Goal: Information Seeking & Learning: Learn about a topic

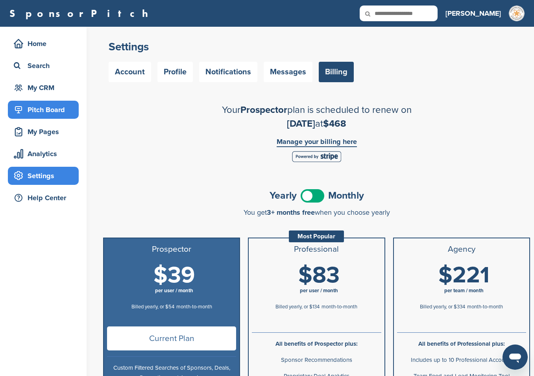
click at [41, 113] on div "Pitch Board" at bounding box center [45, 110] width 67 height 14
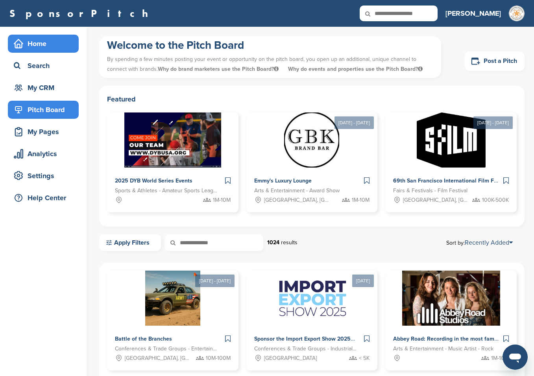
click at [45, 42] on div "Home" at bounding box center [45, 44] width 67 height 14
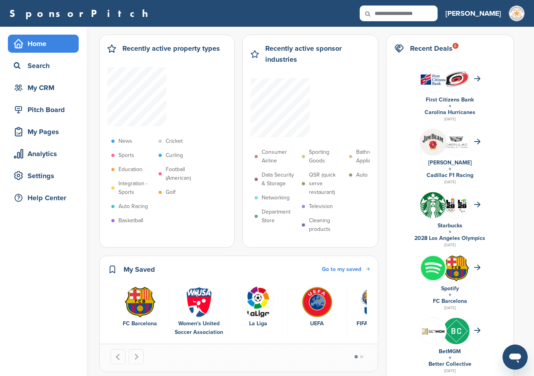
click at [446, 290] on link "Spotify" at bounding box center [450, 288] width 18 height 7
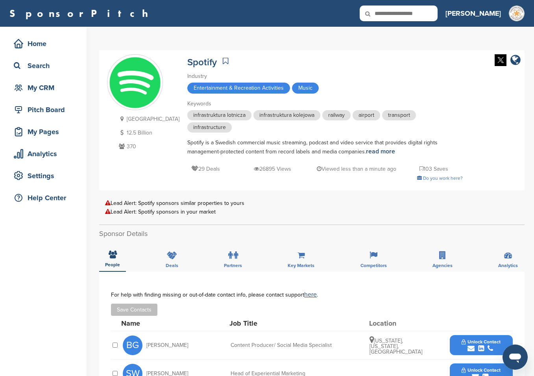
scroll to position [39, 0]
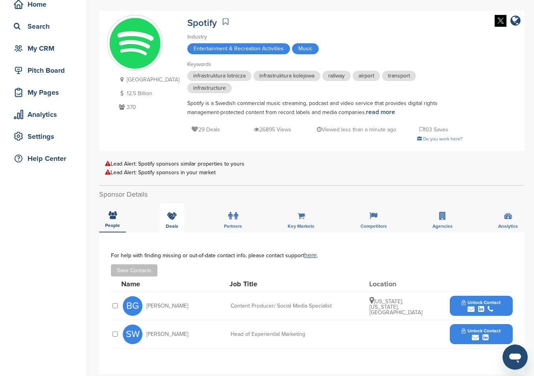
click at [170, 212] on icon at bounding box center [172, 216] width 10 height 8
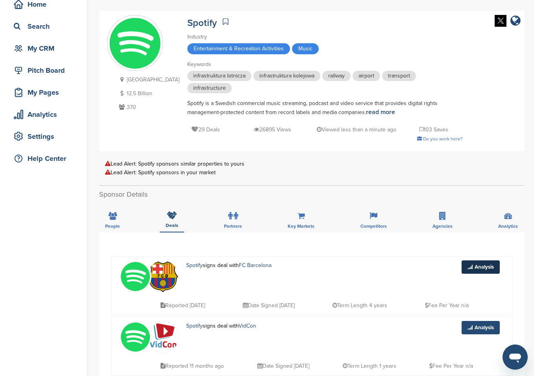
click at [483, 260] on link "Analysis" at bounding box center [480, 266] width 38 height 13
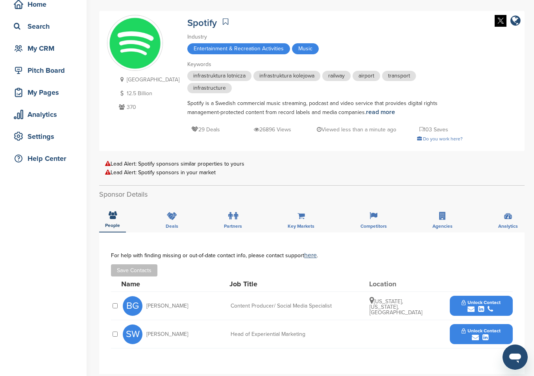
scroll to position [39, 0]
click at [166, 205] on div "Deals" at bounding box center [172, 217] width 24 height 29
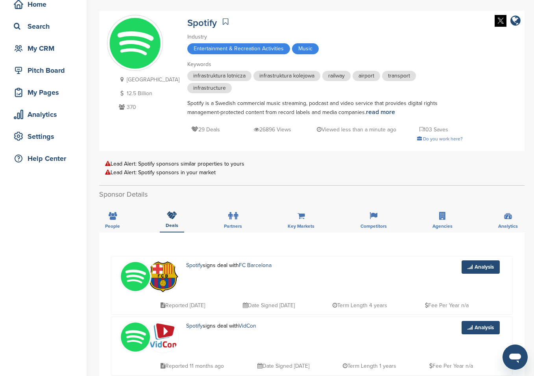
click at [216, 260] on p "Spotify signs deal with FC Barcelona" at bounding box center [242, 265] width 113 height 10
click at [489, 261] on link "Analysis" at bounding box center [480, 266] width 38 height 13
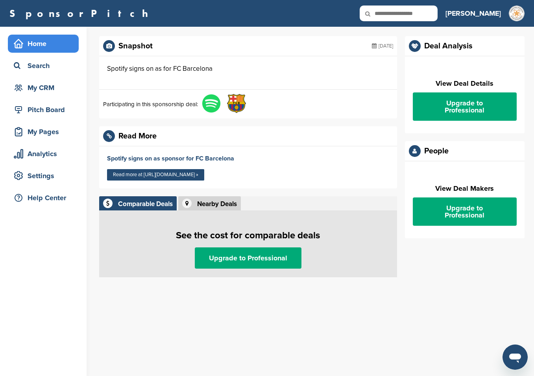
click at [36, 41] on div "Home" at bounding box center [45, 44] width 67 height 14
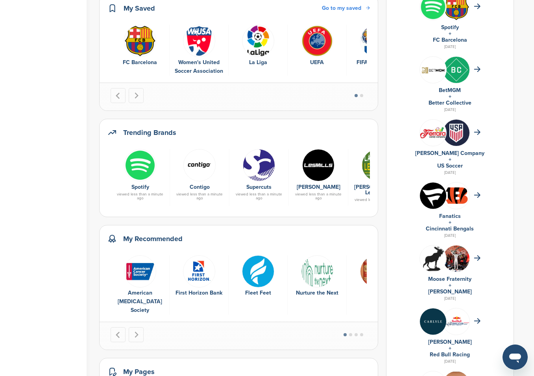
scroll to position [275, 0]
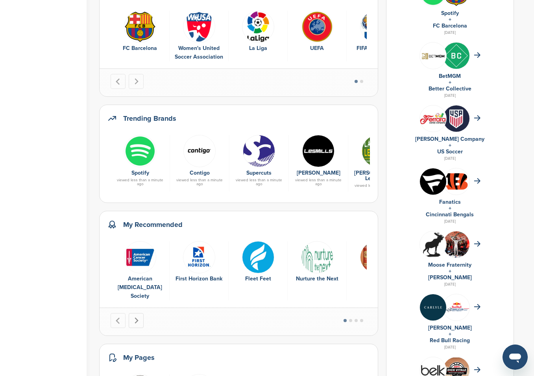
click at [141, 313] on button "Next slide" at bounding box center [136, 320] width 15 height 15
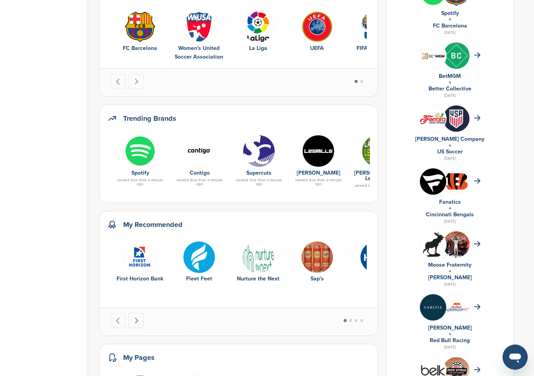
click at [137, 317] on icon "Next slide" at bounding box center [137, 320] width 4 height 6
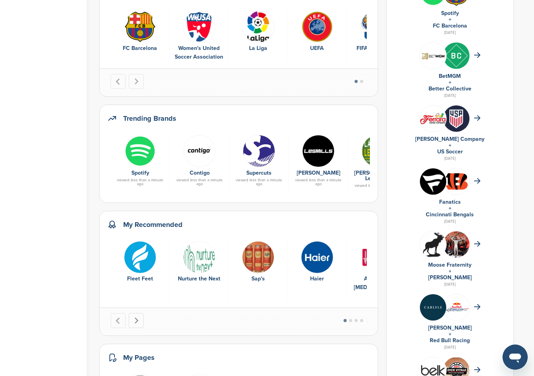
click at [137, 317] on icon "Next slide" at bounding box center [137, 320] width 4 height 6
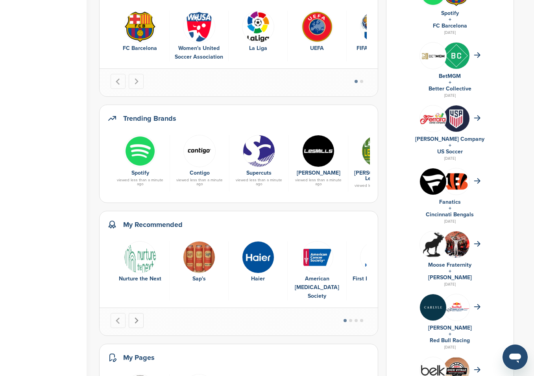
click at [137, 317] on icon "Next slide" at bounding box center [137, 320] width 4 height 6
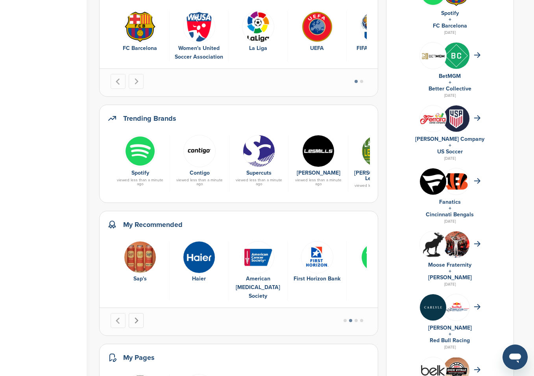
click at [137, 317] on icon "Next slide" at bounding box center [137, 320] width 4 height 6
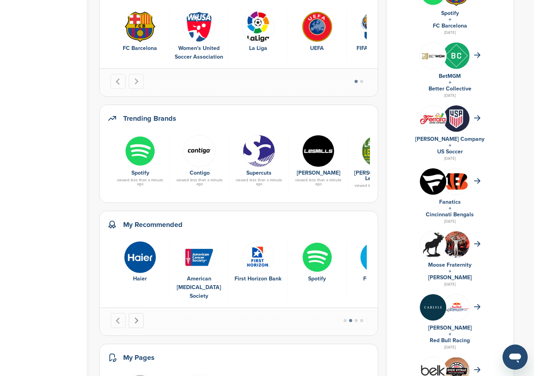
click at [137, 317] on icon "Next slide" at bounding box center [137, 320] width 4 height 6
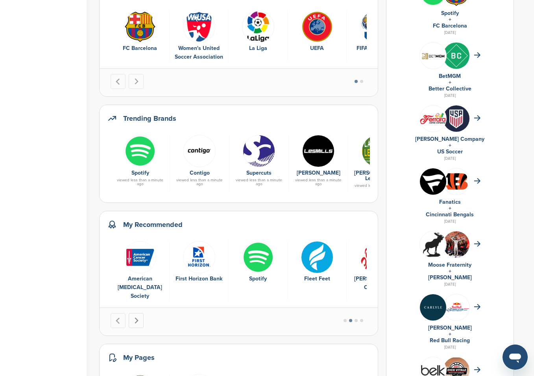
click at [137, 317] on icon "Next slide" at bounding box center [136, 320] width 7 height 7
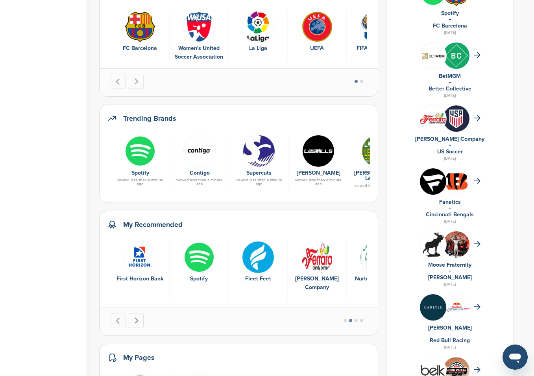
click at [137, 317] on icon "Next slide" at bounding box center [136, 320] width 7 height 7
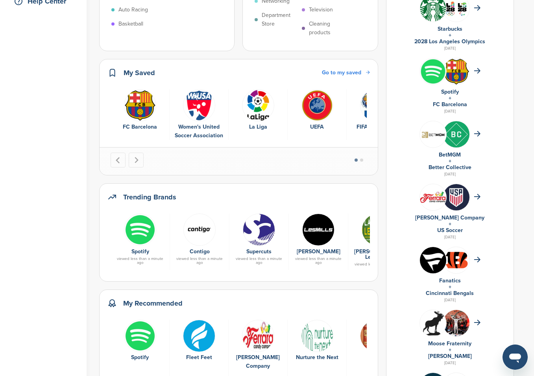
scroll to position [0, 0]
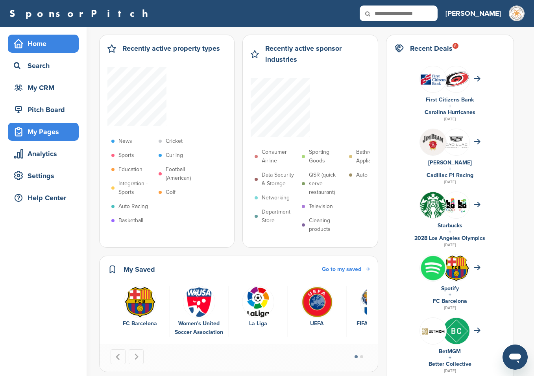
click at [48, 130] on div "My Pages" at bounding box center [45, 132] width 67 height 14
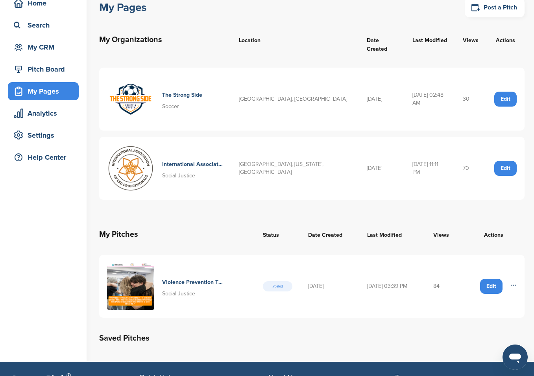
scroll to position [39, 0]
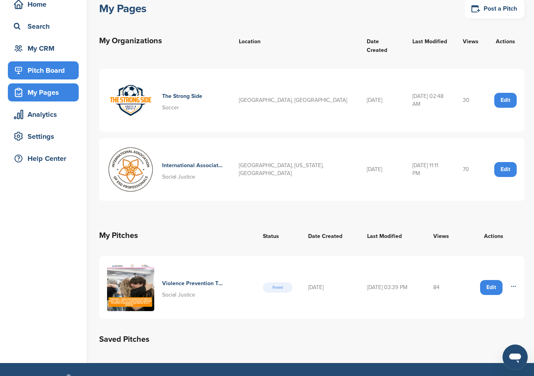
click at [34, 75] on div "Pitch Board" at bounding box center [45, 70] width 67 height 14
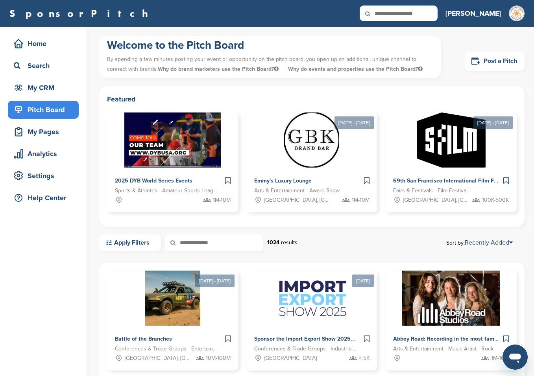
click at [417, 11] on input "text" at bounding box center [399, 14] width 78 height 16
type input "******"
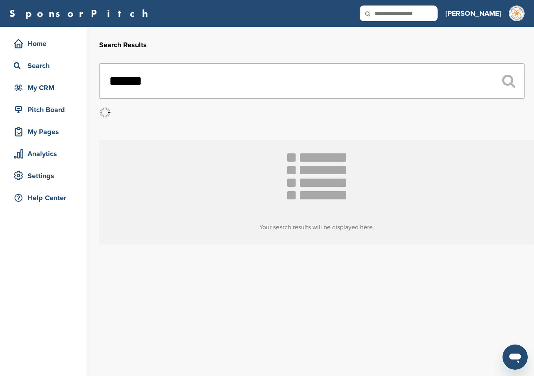
click at [418, 13] on input "text" at bounding box center [399, 14] width 78 height 16
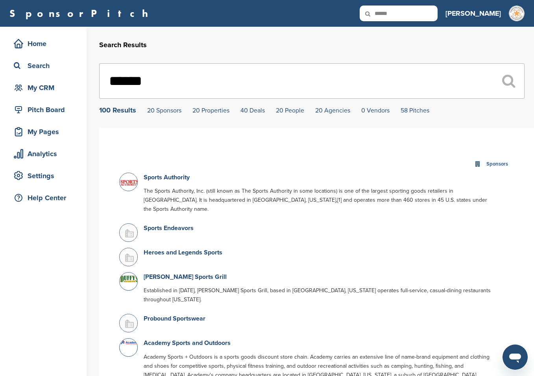
type input "******"
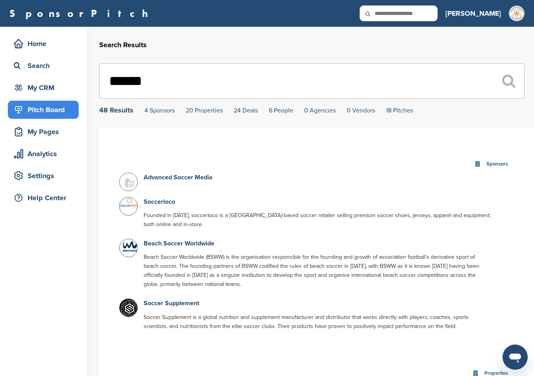
click at [60, 113] on div "Pitch Board" at bounding box center [45, 110] width 67 height 14
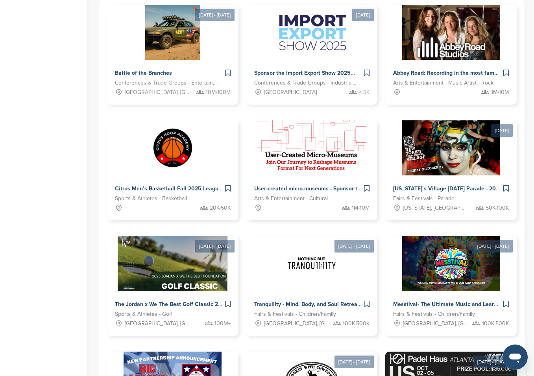
scroll to position [275, 0]
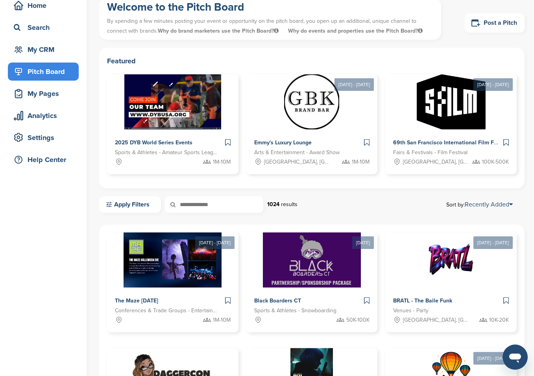
scroll to position [0, 0]
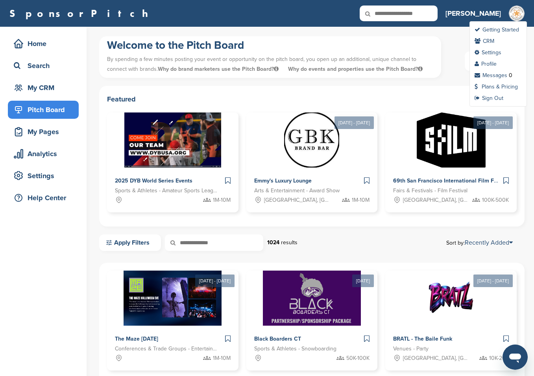
click at [515, 12] on img at bounding box center [517, 14] width 16 height 16
click at [490, 77] on link "Messages" at bounding box center [490, 75] width 33 height 7
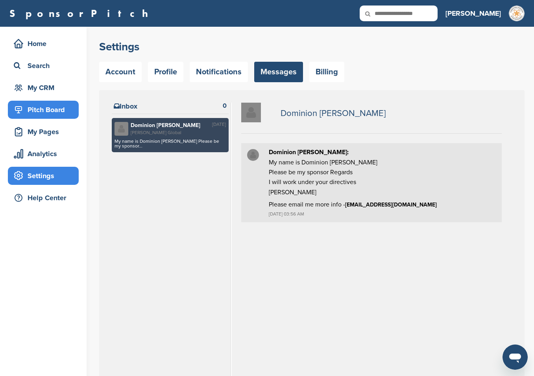
click at [41, 111] on div "Pitch Board" at bounding box center [45, 110] width 67 height 14
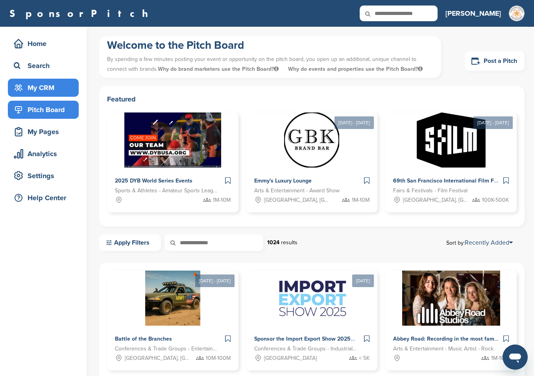
click at [30, 89] on div "My CRM" at bounding box center [45, 88] width 67 height 14
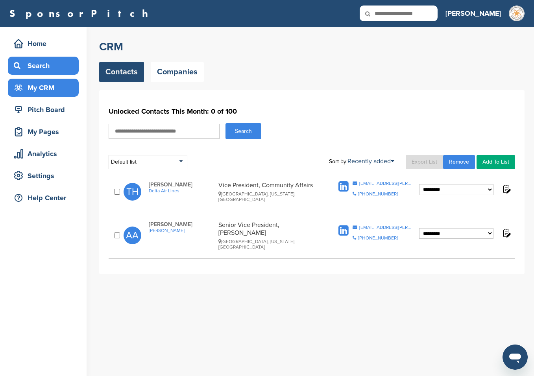
click at [37, 67] on div "Search" at bounding box center [45, 66] width 67 height 14
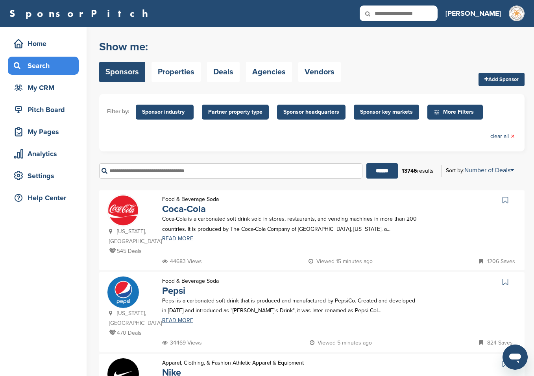
click at [445, 111] on span "More Filters" at bounding box center [456, 112] width 45 height 9
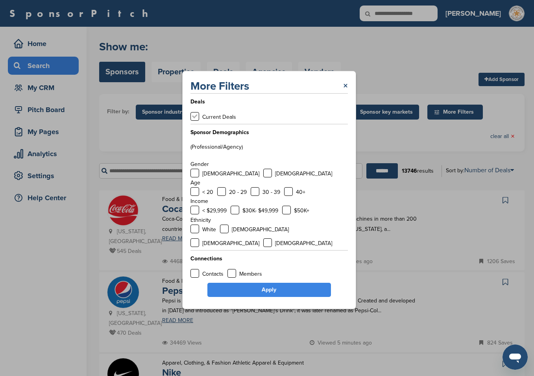
click at [195, 121] on label at bounding box center [194, 116] width 9 height 9
click at [263, 177] on label at bounding box center [267, 173] width 9 height 9
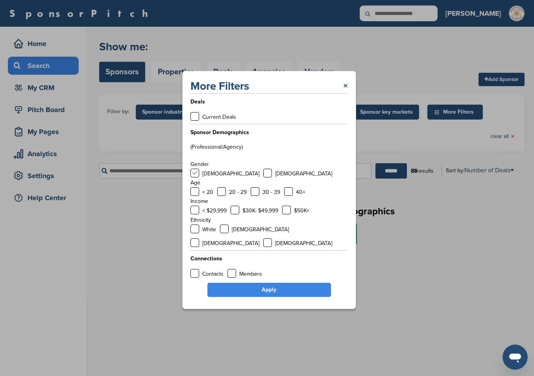
click at [194, 177] on label at bounding box center [194, 173] width 9 height 9
click at [194, 196] on label at bounding box center [194, 191] width 9 height 9
click at [218, 196] on label at bounding box center [221, 191] width 9 height 9
click at [255, 196] on label at bounding box center [255, 191] width 9 height 9
click at [290, 194] on label at bounding box center [288, 191] width 9 height 9
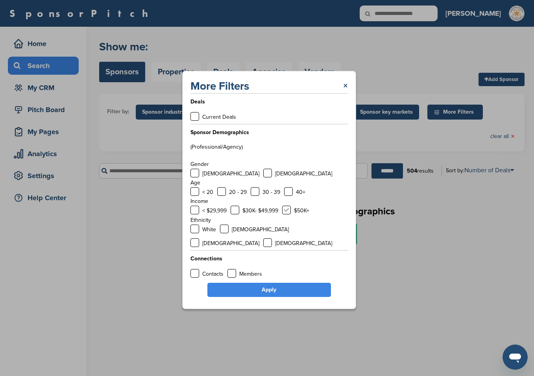
click at [286, 214] on label at bounding box center [286, 210] width 9 height 9
click at [238, 214] on label at bounding box center [235, 210] width 9 height 9
click at [192, 214] on label at bounding box center [194, 210] width 9 height 9
click at [193, 233] on label at bounding box center [194, 229] width 9 height 9
click at [227, 233] on label at bounding box center [224, 229] width 9 height 9
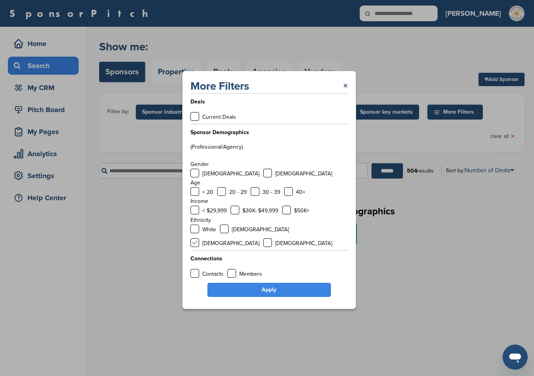
click at [199, 238] on label at bounding box center [194, 242] width 9 height 9
click at [272, 238] on label at bounding box center [267, 242] width 9 height 9
click at [345, 92] on link "×" at bounding box center [345, 86] width 5 height 14
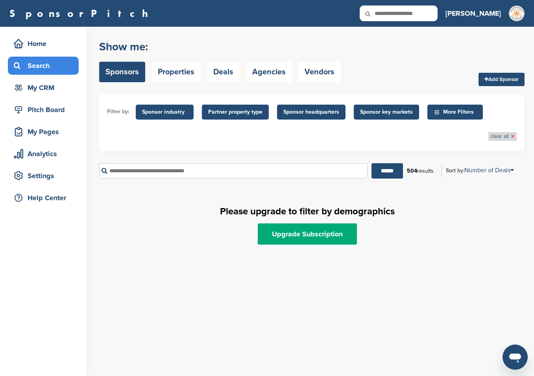
click at [511, 132] on span "×" at bounding box center [513, 136] width 4 height 9
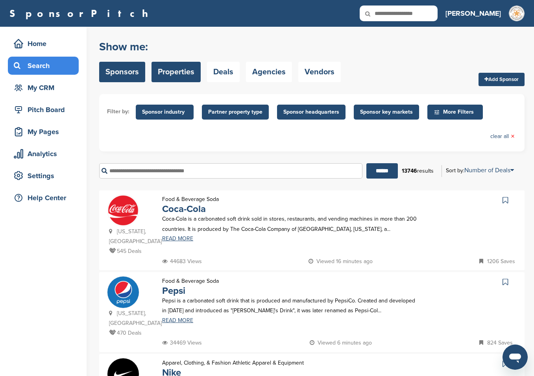
click at [172, 75] on link "Properties" at bounding box center [175, 72] width 49 height 20
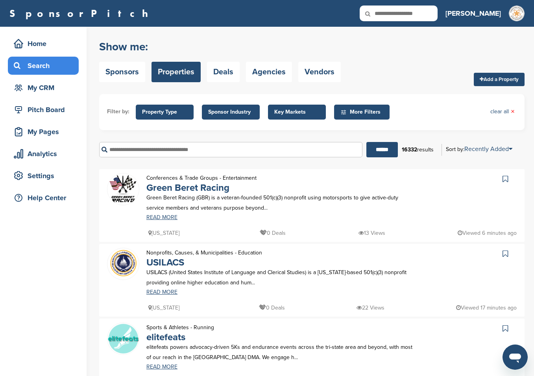
click at [163, 110] on span "Property Type" at bounding box center [164, 112] width 45 height 9
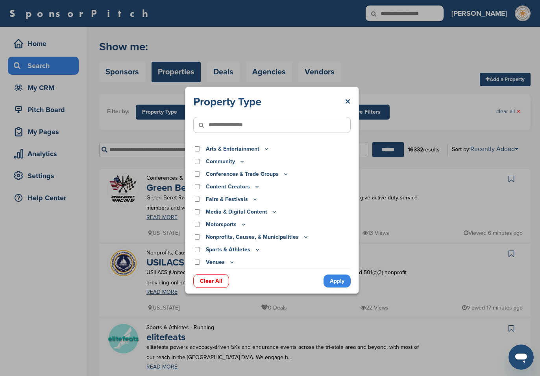
click at [242, 163] on icon at bounding box center [242, 161] width 6 height 7
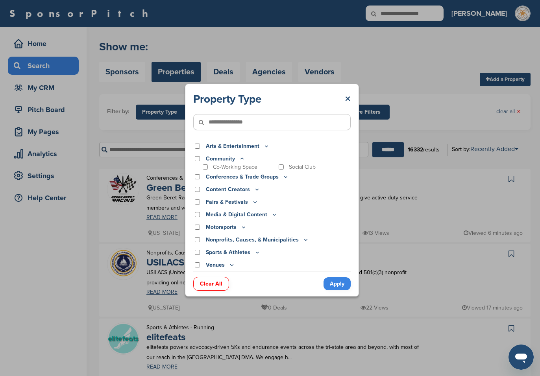
click at [243, 160] on icon at bounding box center [242, 158] width 6 height 7
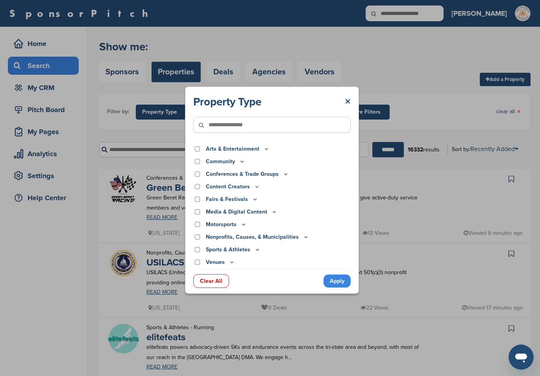
click at [304, 237] on icon at bounding box center [305, 236] width 3 height 1
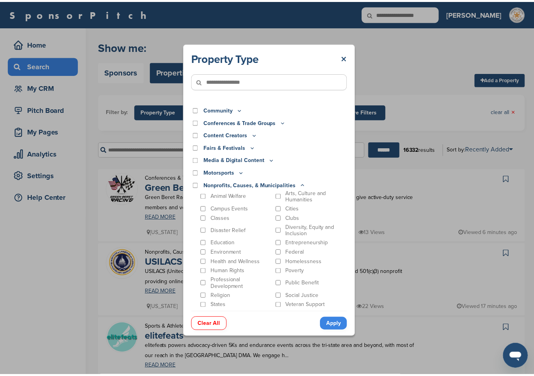
scroll to position [30, 0]
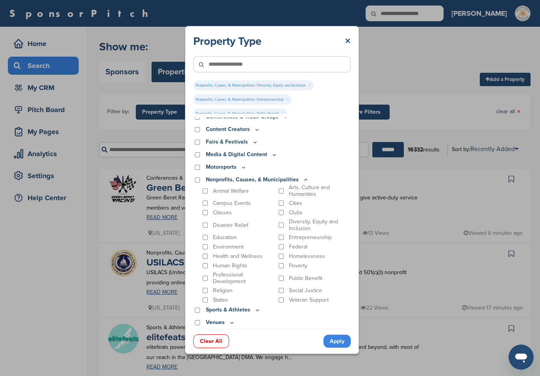
click at [333, 341] on link "Apply" at bounding box center [336, 341] width 27 height 13
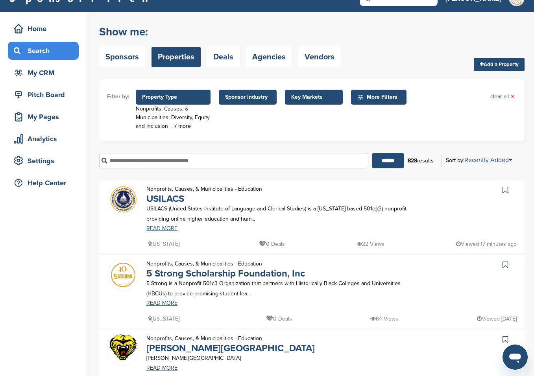
scroll to position [0, 0]
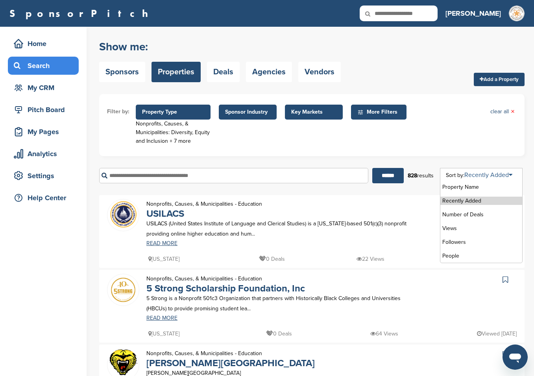
click at [495, 173] on link "Recently Added" at bounding box center [488, 175] width 48 height 8
click at [457, 213] on li "Number of Deals" at bounding box center [481, 214] width 82 height 8
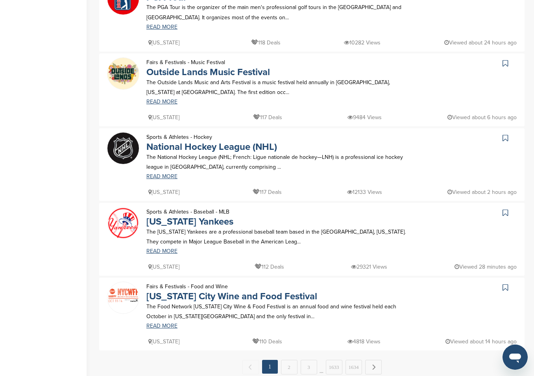
scroll to position [629, 0]
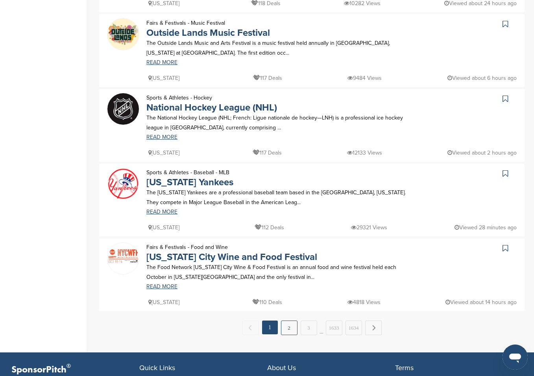
click at [290, 330] on link "2" at bounding box center [289, 328] width 17 height 15
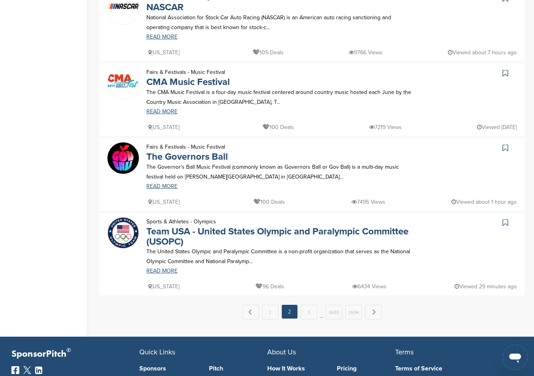
scroll to position [669, 0]
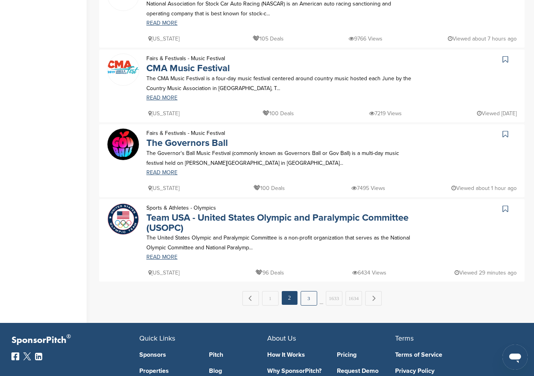
click at [308, 299] on link "3" at bounding box center [309, 298] width 17 height 15
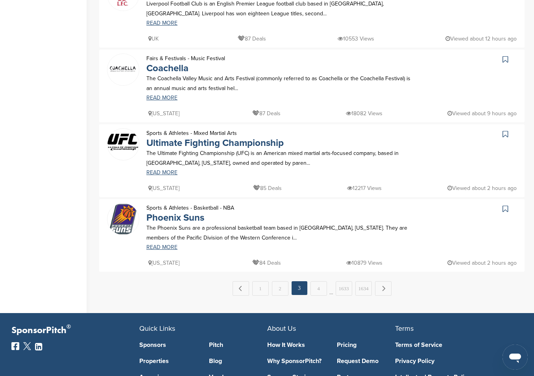
scroll to position [0, 0]
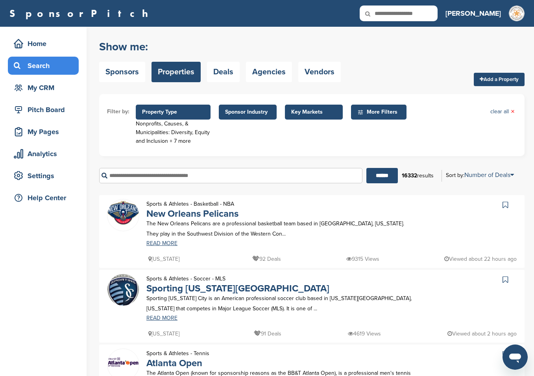
click at [373, 111] on span "More Filters" at bounding box center [379, 112] width 45 height 9
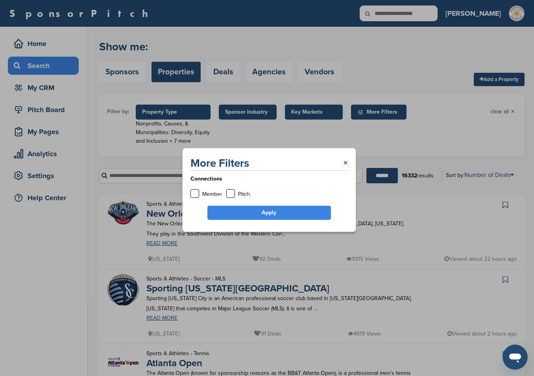
click at [345, 162] on link "×" at bounding box center [345, 163] width 5 height 14
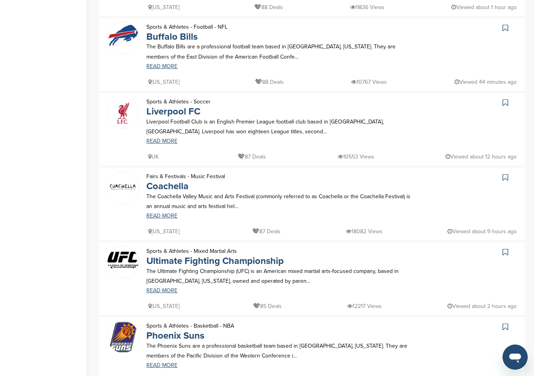
scroll to position [590, 0]
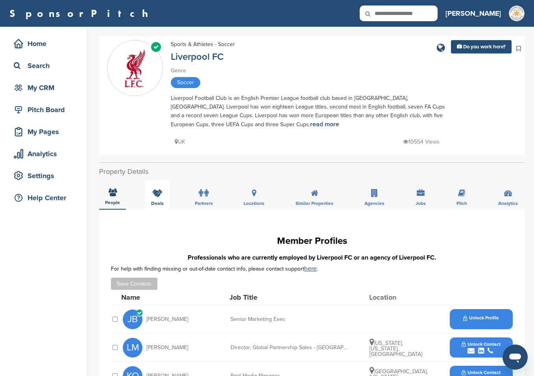
click at [155, 196] on icon at bounding box center [157, 193] width 10 height 8
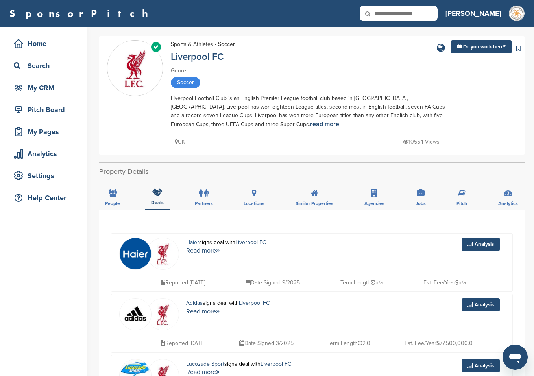
click at [193, 241] on link "Haier" at bounding box center [192, 242] width 13 height 7
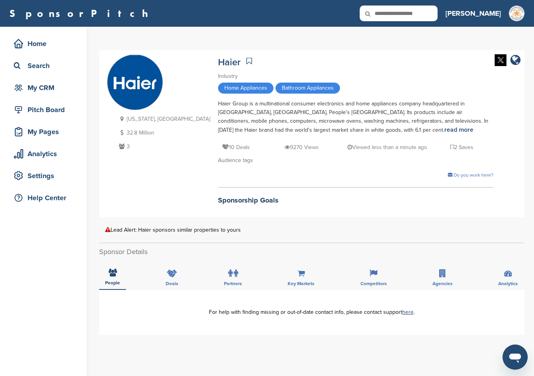
scroll to position [39, 0]
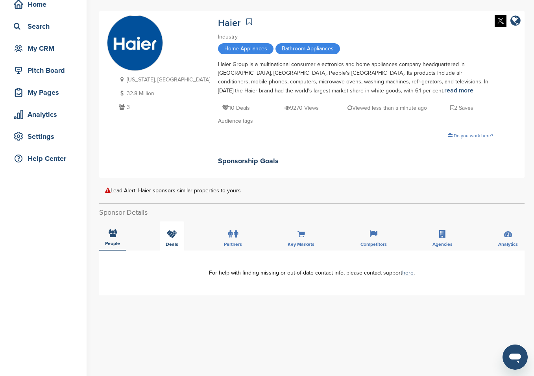
click at [171, 233] on icon at bounding box center [172, 234] width 10 height 8
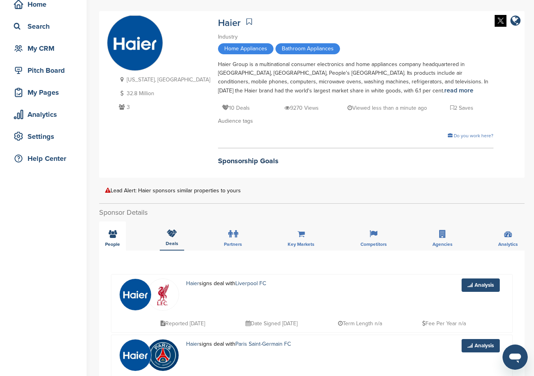
click at [120, 236] on div "People" at bounding box center [112, 235] width 27 height 29
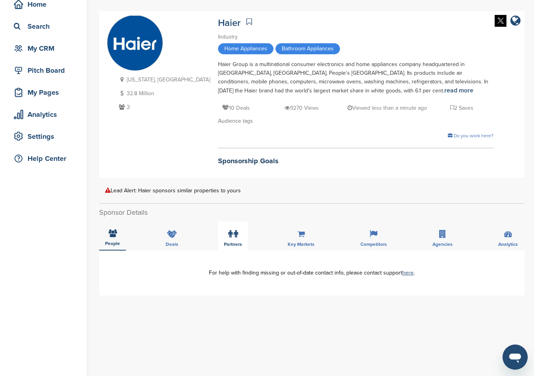
click at [231, 232] on icon at bounding box center [230, 234] width 4 height 8
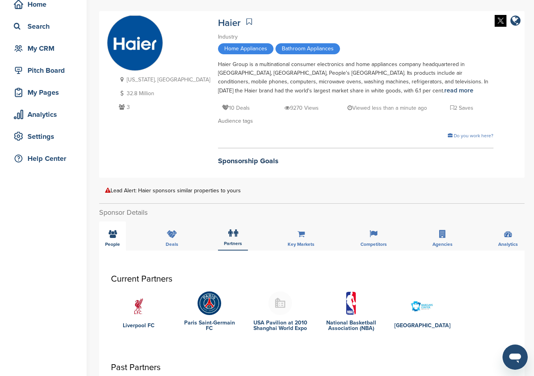
click at [109, 236] on icon at bounding box center [113, 234] width 8 height 8
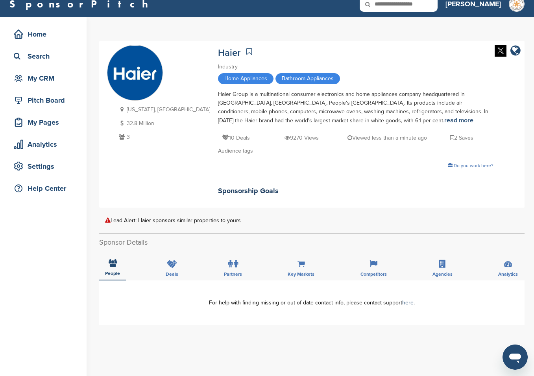
scroll to position [0, 0]
